Goal: Information Seeking & Learning: Learn about a topic

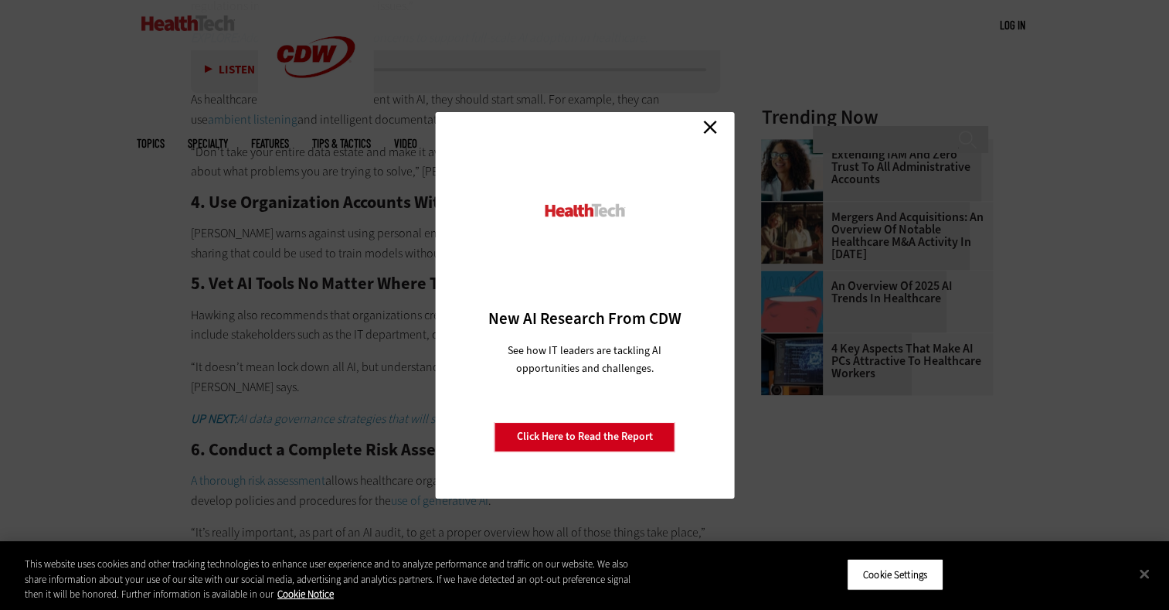
scroll to position [1700, 0]
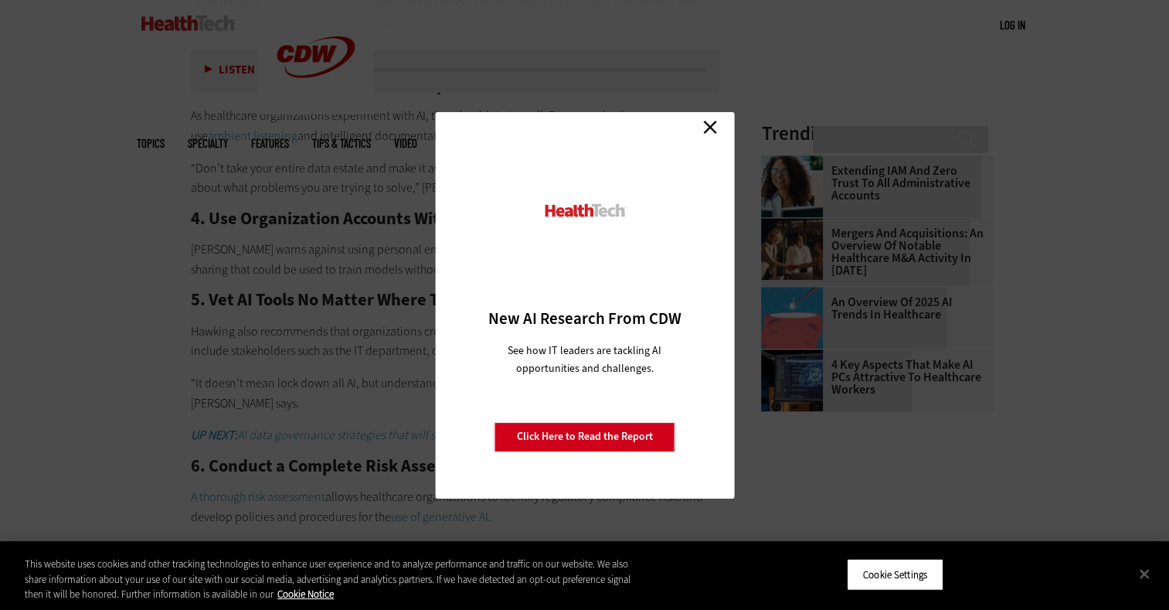
click at [703, 124] on link "Close" at bounding box center [710, 127] width 23 height 23
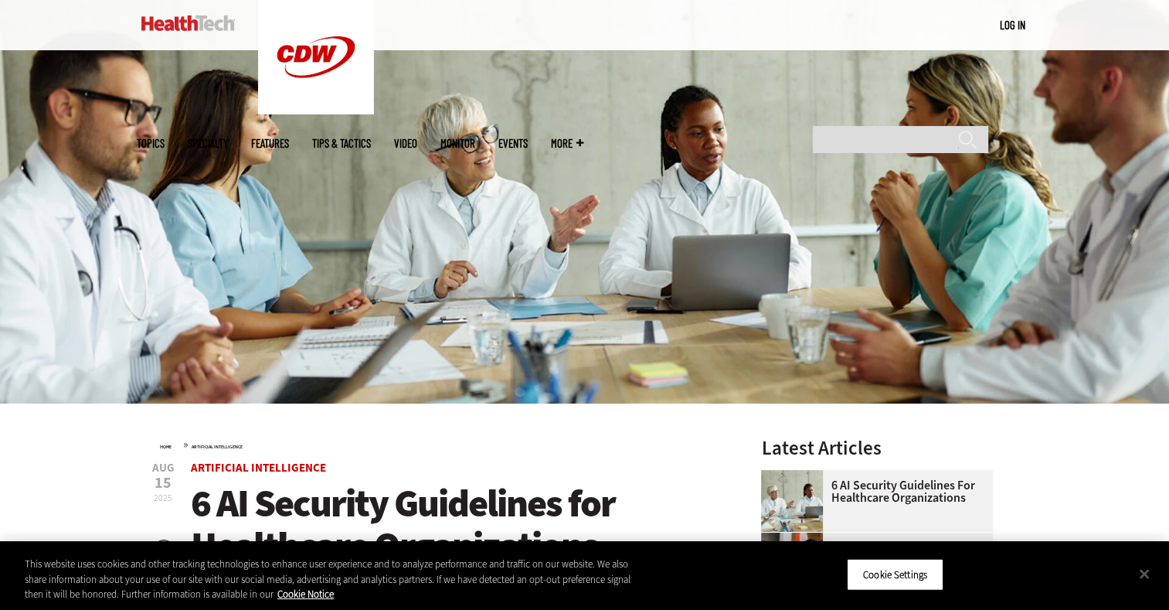
scroll to position [0, 0]
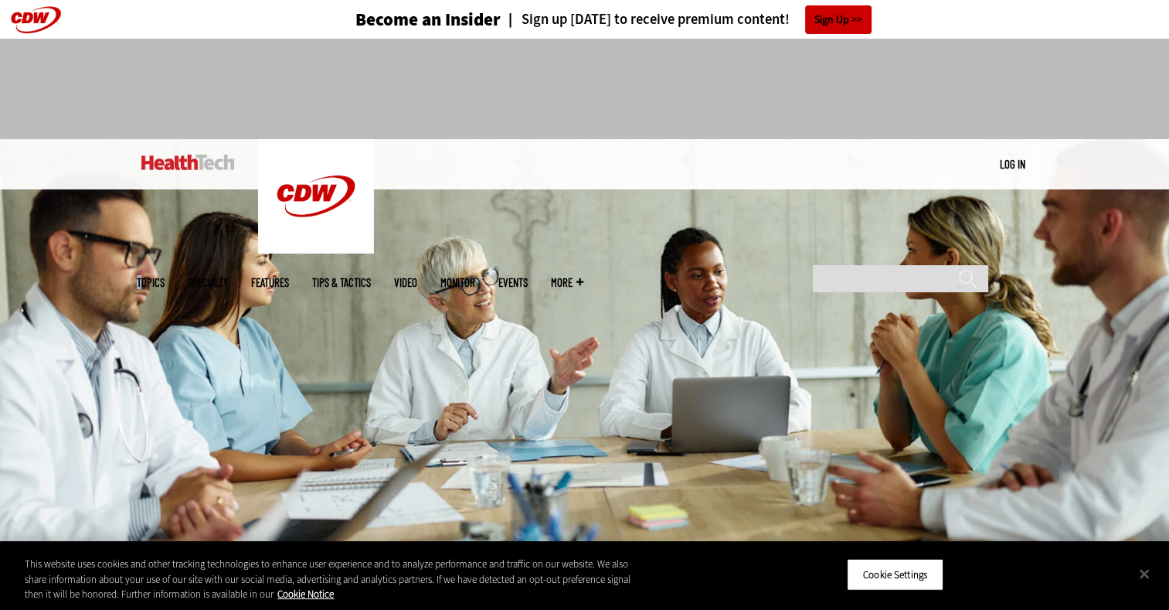
click at [165, 277] on span "Topics" at bounding box center [151, 283] width 28 height 12
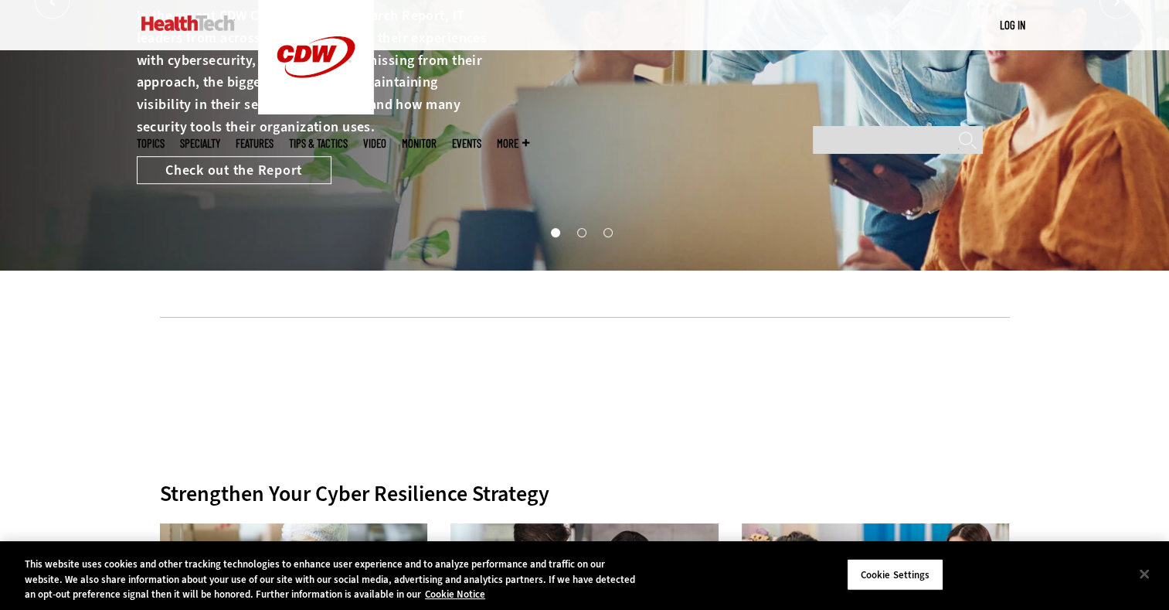
scroll to position [155, 0]
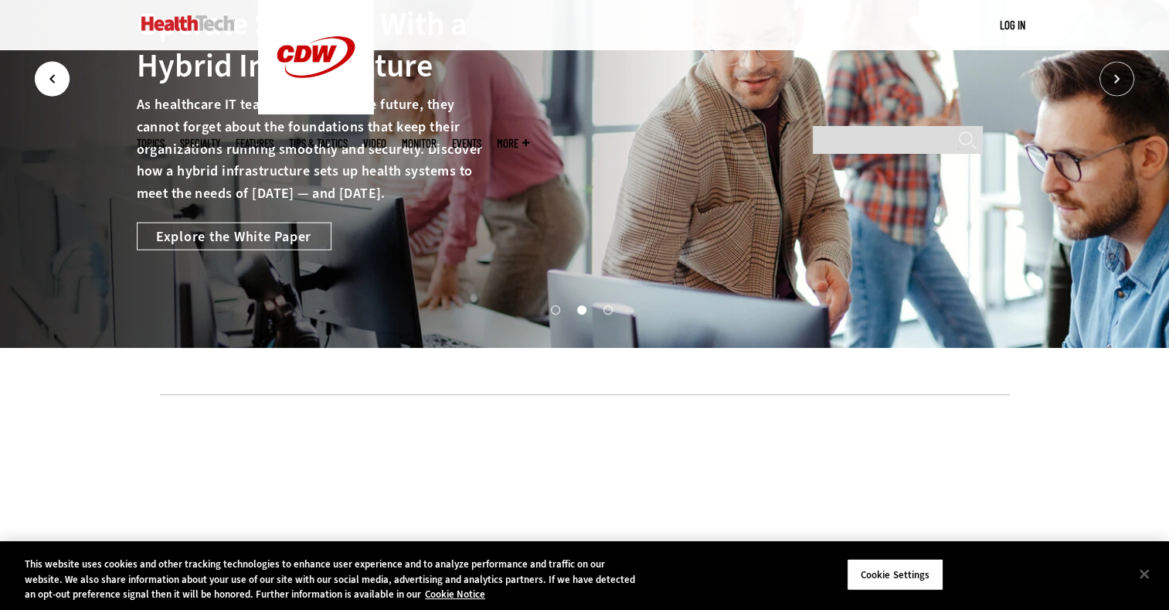
click at [40, 76] on icon "Prev" at bounding box center [52, 79] width 35 height 35
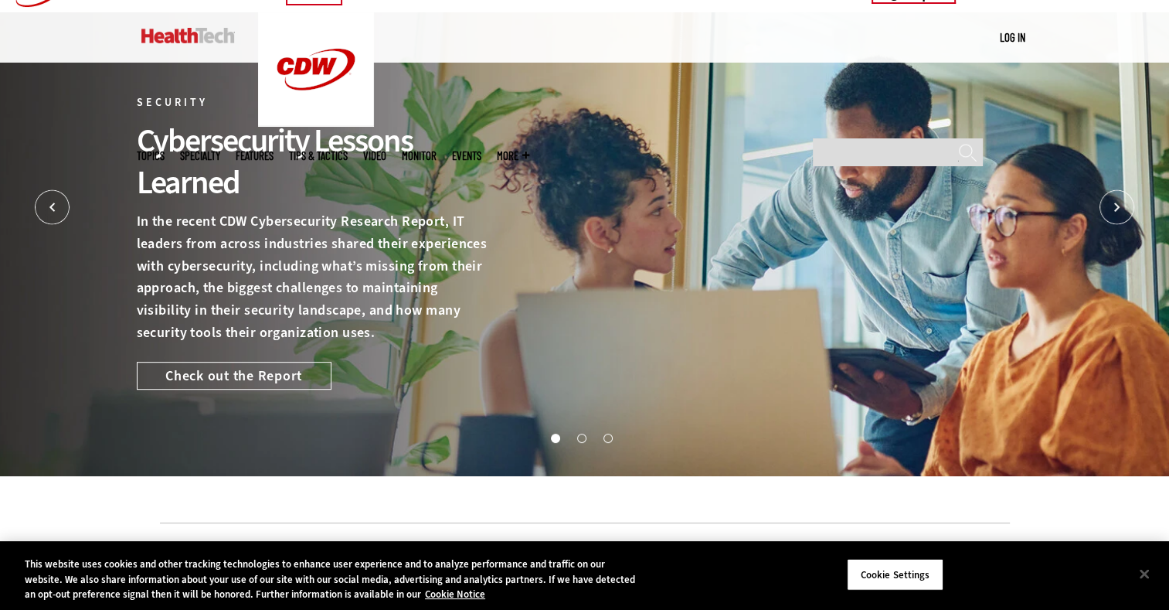
scroll to position [0, 0]
